Goal: Communication & Community: Answer question/provide support

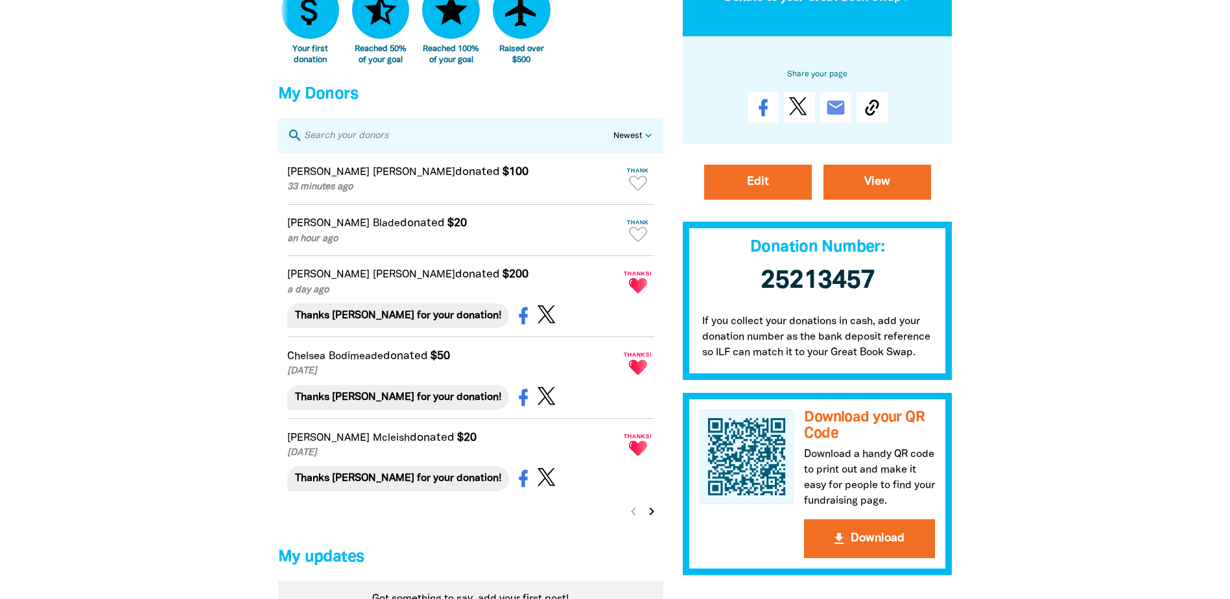
scroll to position [843, 0]
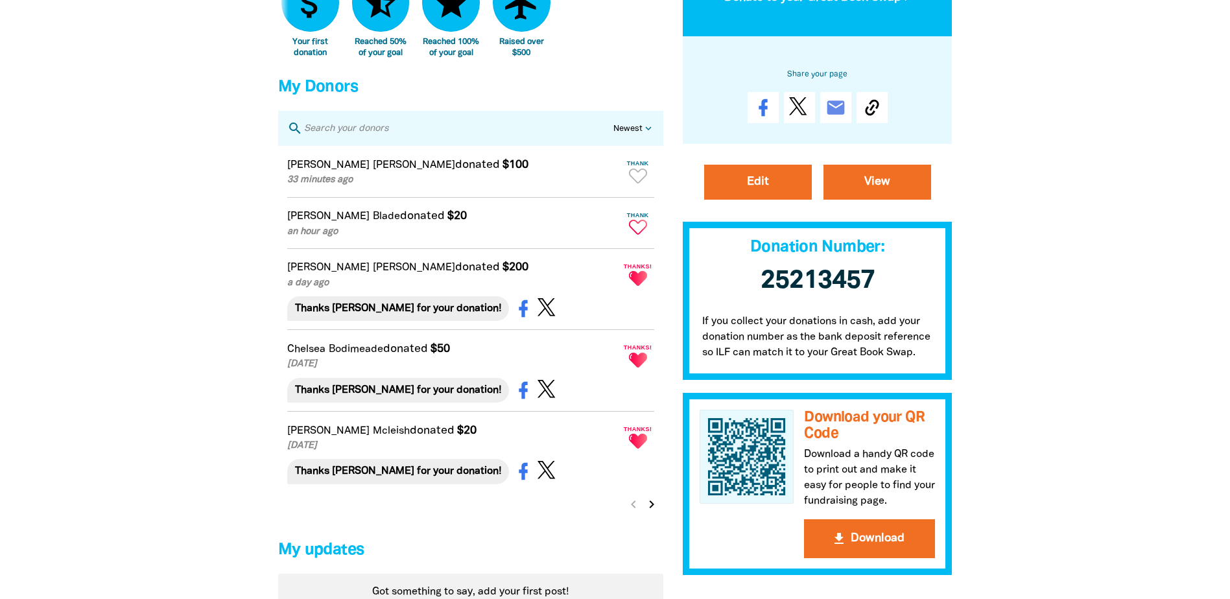
drag, startPoint x: 635, startPoint y: 237, endPoint x: 628, endPoint y: 240, distance: 8.1
click at [635, 235] on icon "Paginated content" at bounding box center [638, 227] width 18 height 15
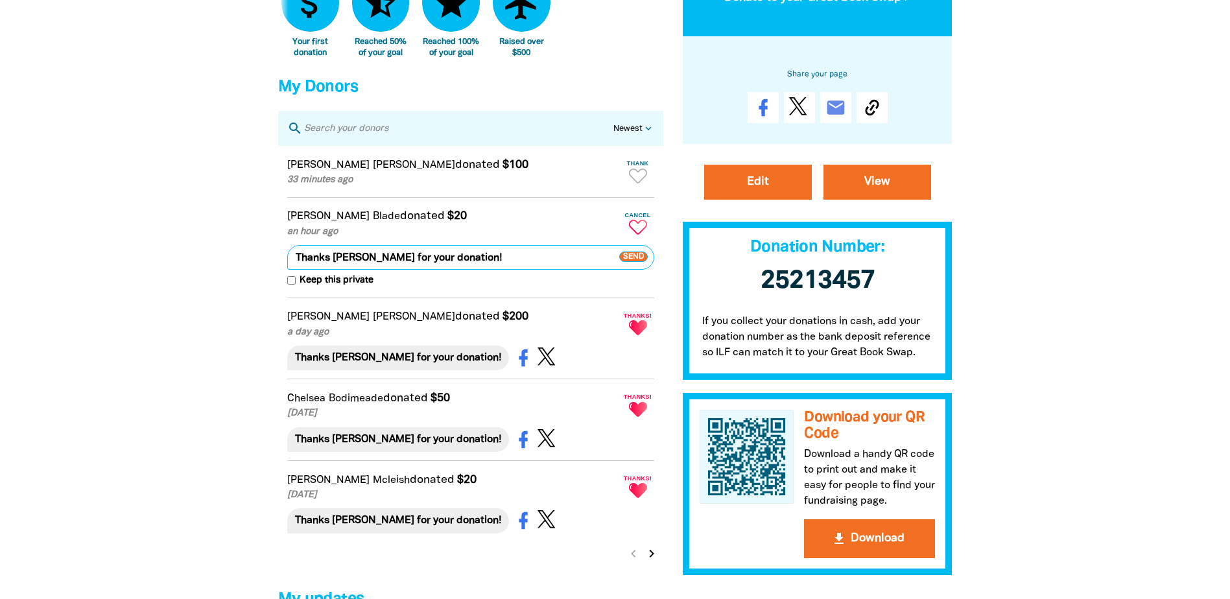
click at [639, 263] on span "Send" at bounding box center [633, 257] width 29 height 10
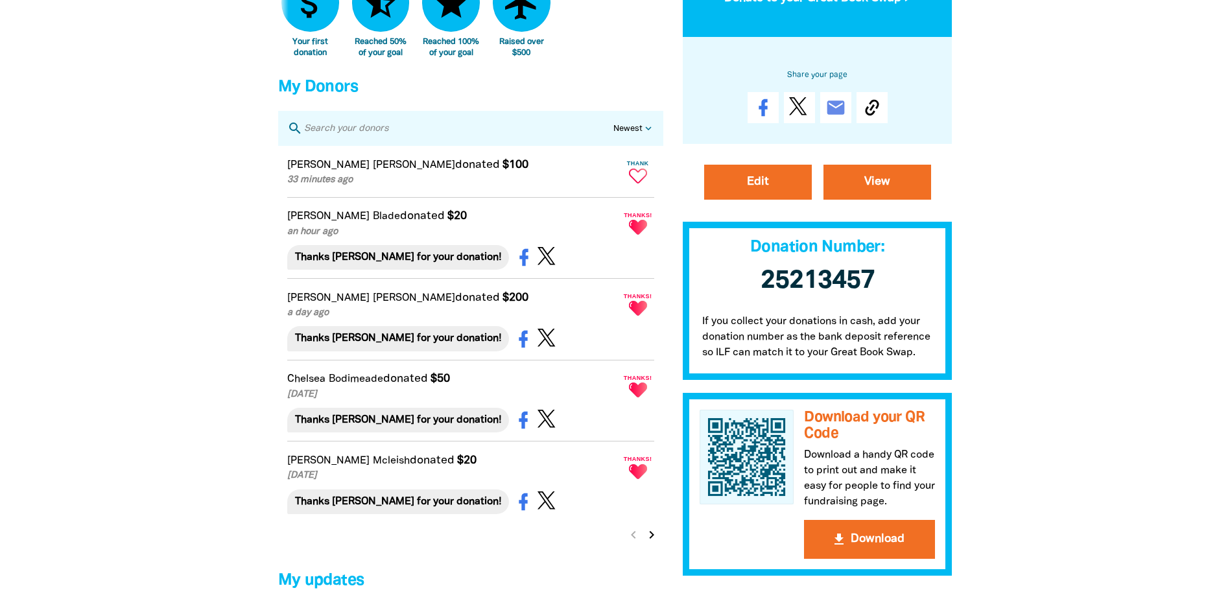
click at [637, 183] on icon "Paginated content" at bounding box center [638, 176] width 18 height 15
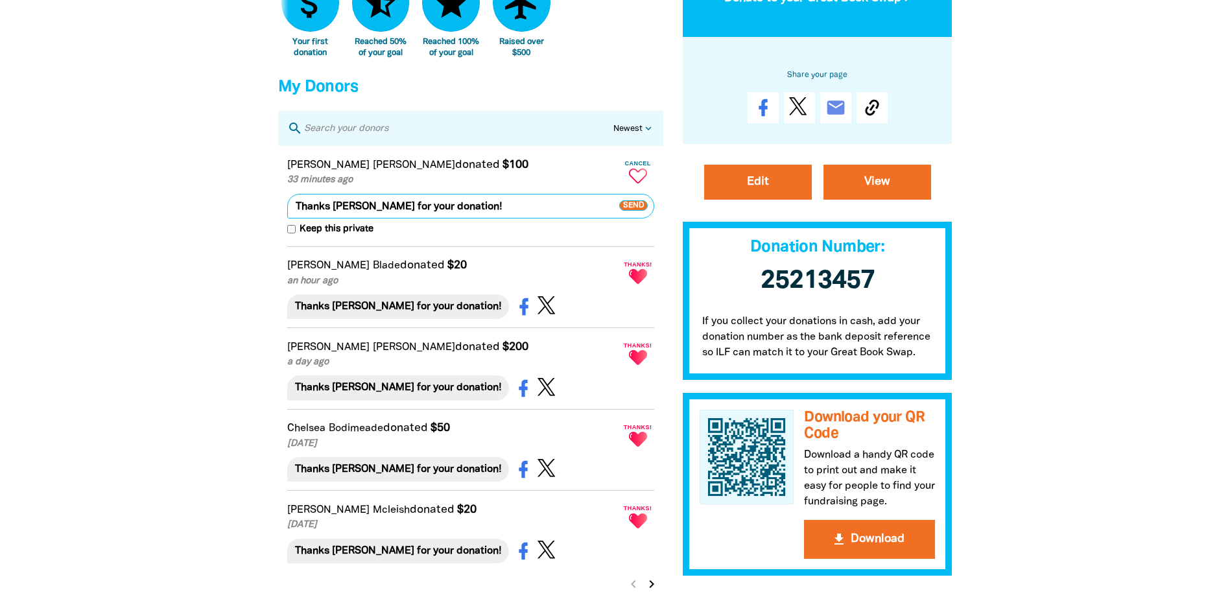
click at [630, 211] on span "Send" at bounding box center [633, 205] width 29 height 10
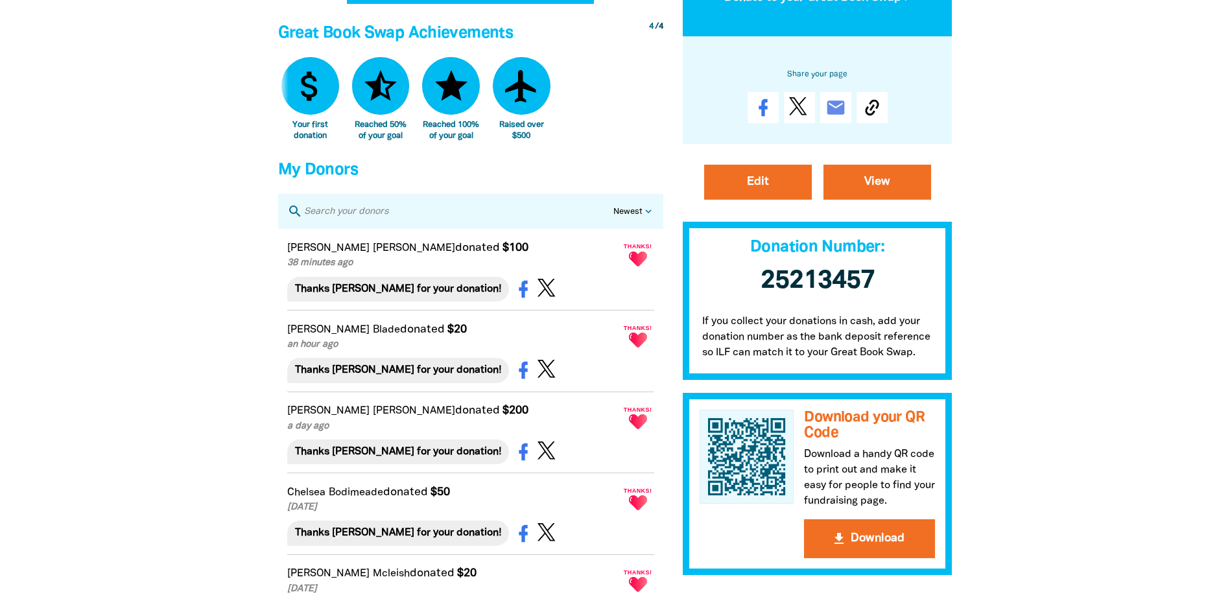
scroll to position [519, 0]
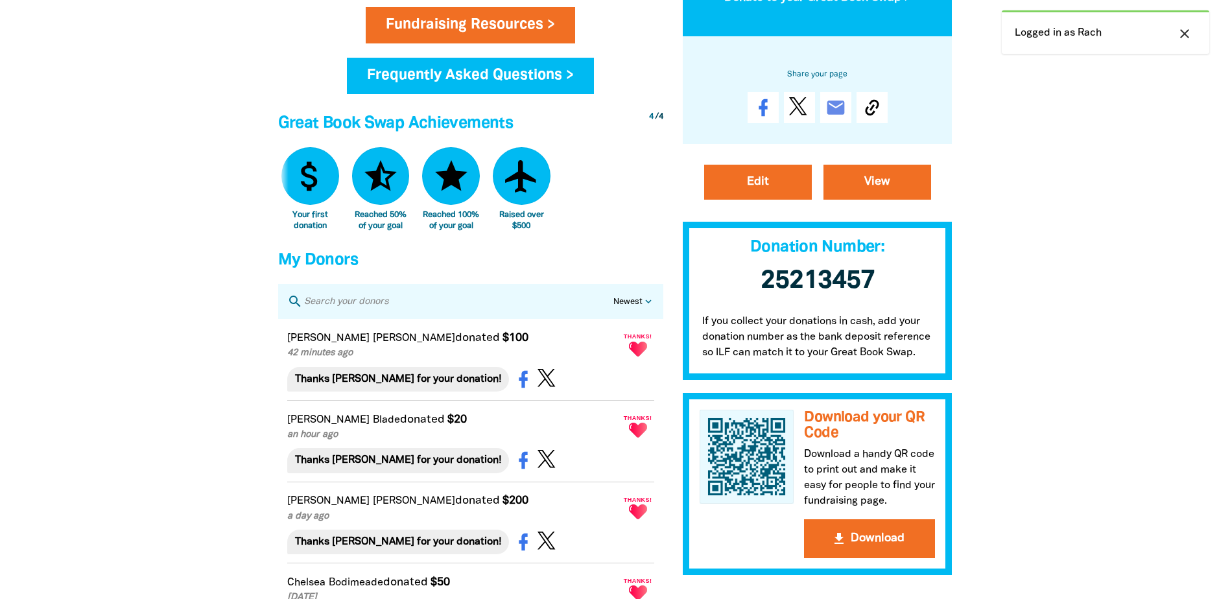
scroll to position [713, 0]
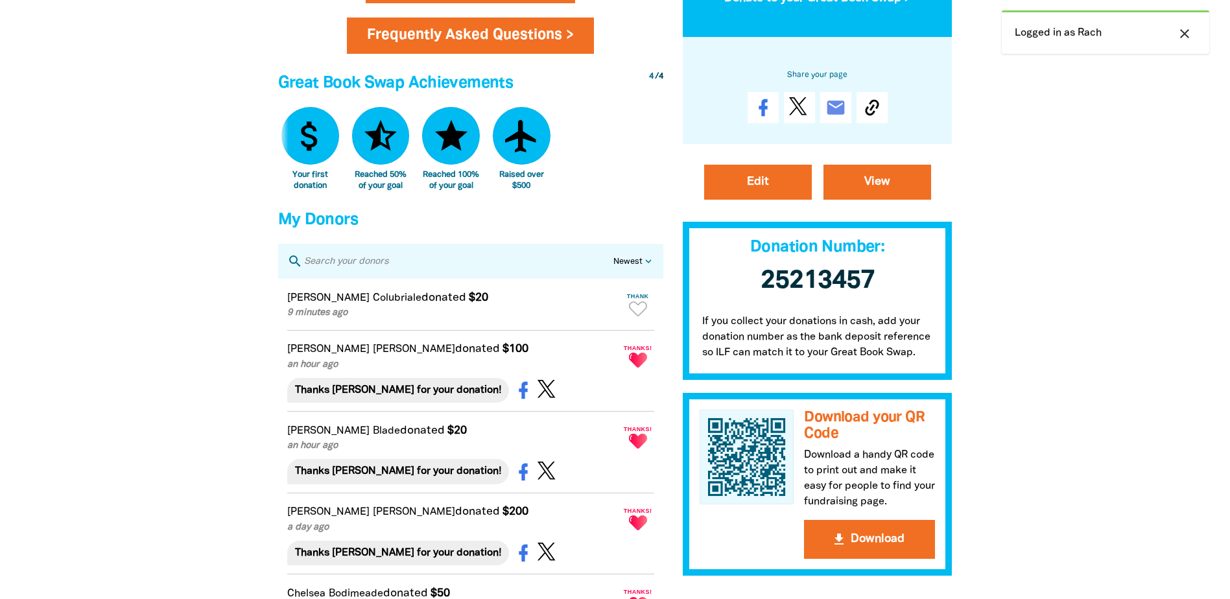
scroll to position [713, 0]
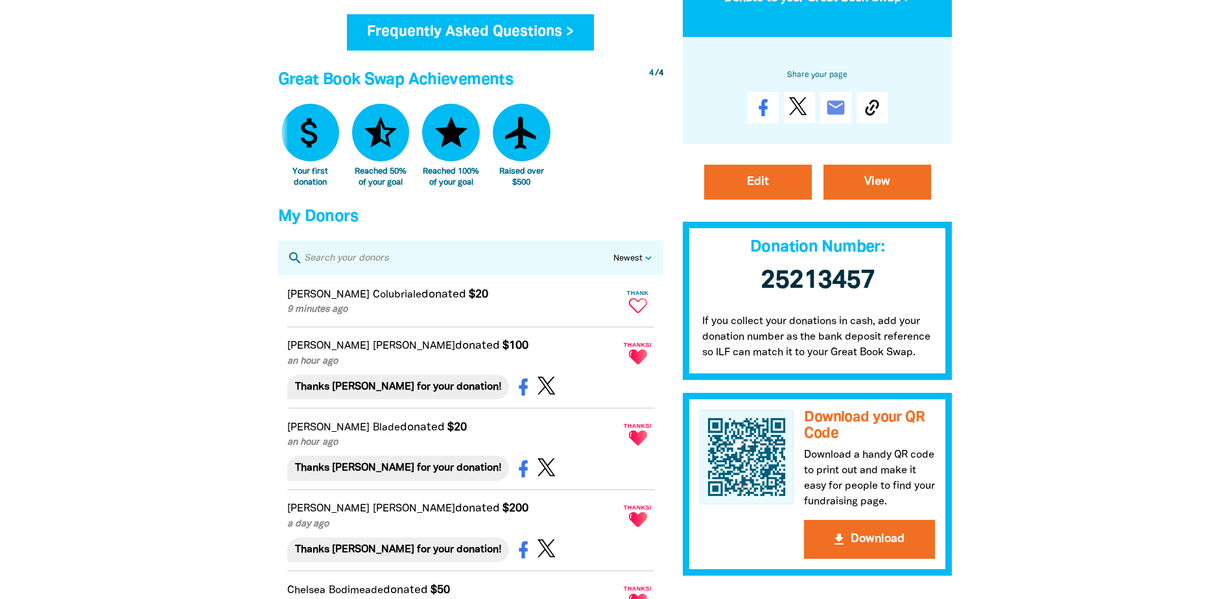
click at [635, 313] on icon "Paginated content" at bounding box center [638, 305] width 18 height 15
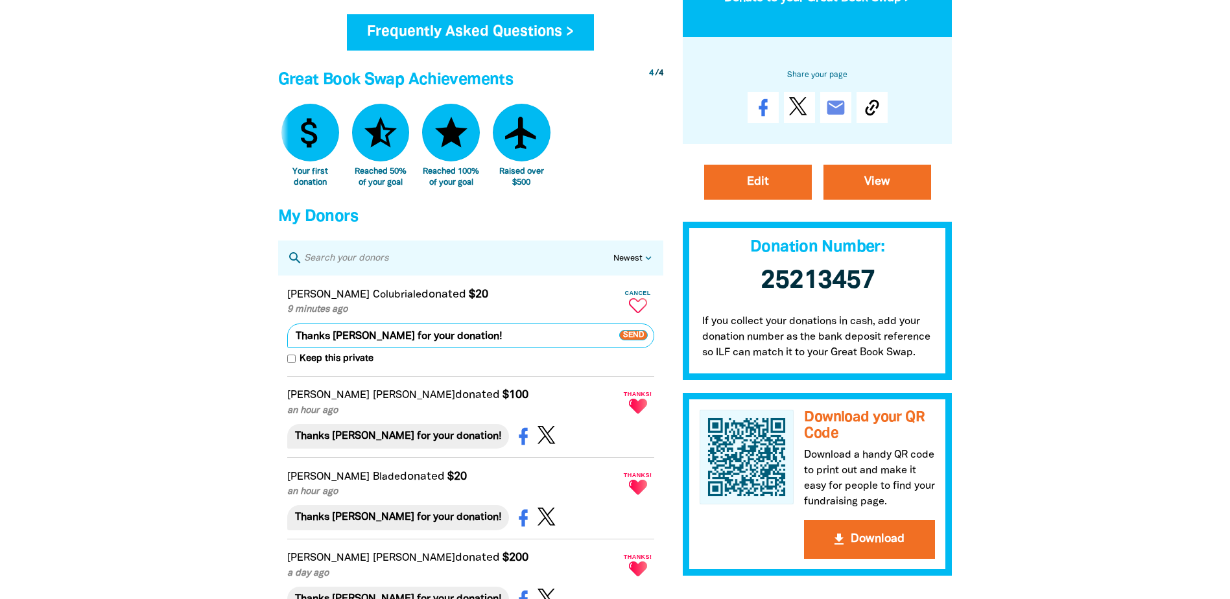
click at [639, 340] on span "Send" at bounding box center [633, 335] width 29 height 10
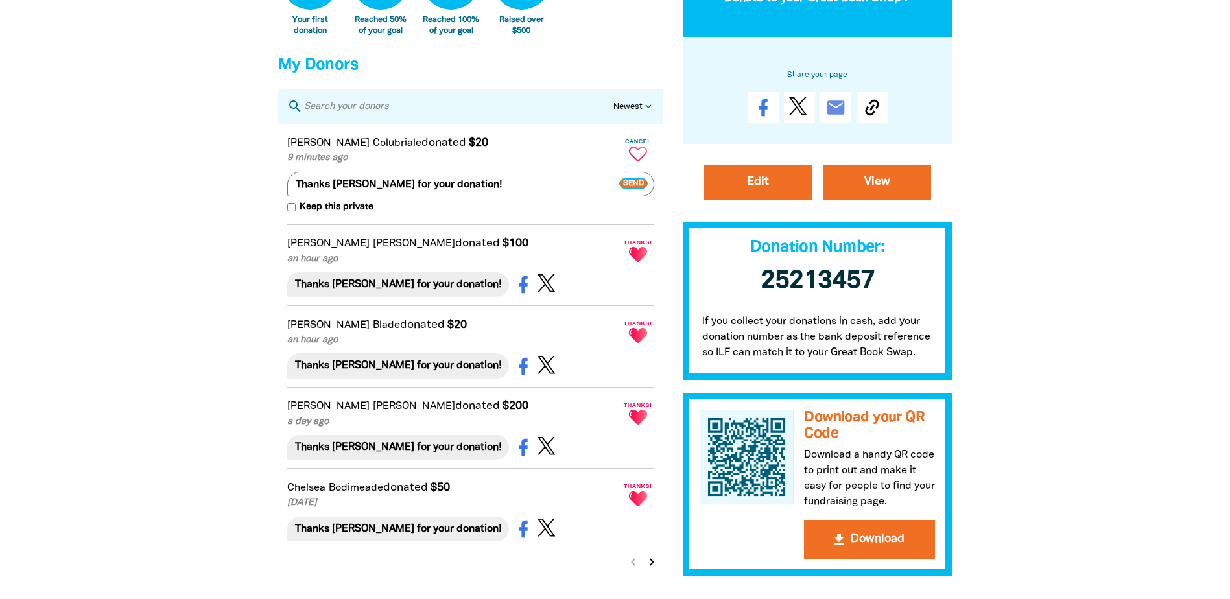
scroll to position [843, 0]
